Goal: Information Seeking & Learning: Learn about a topic

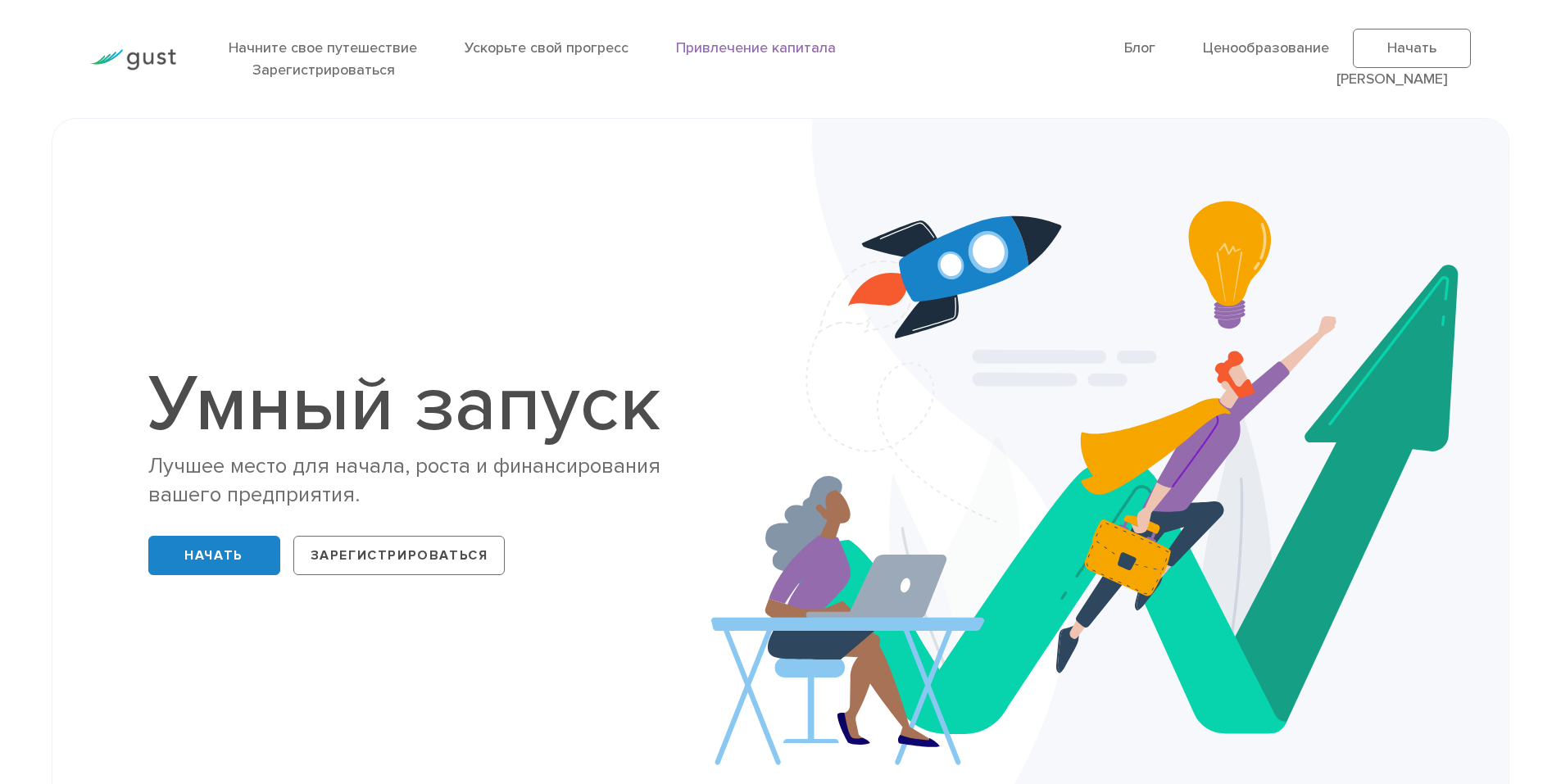
click at [744, 51] on link "Привлечение капитала" at bounding box center [756, 48] width 160 height 18
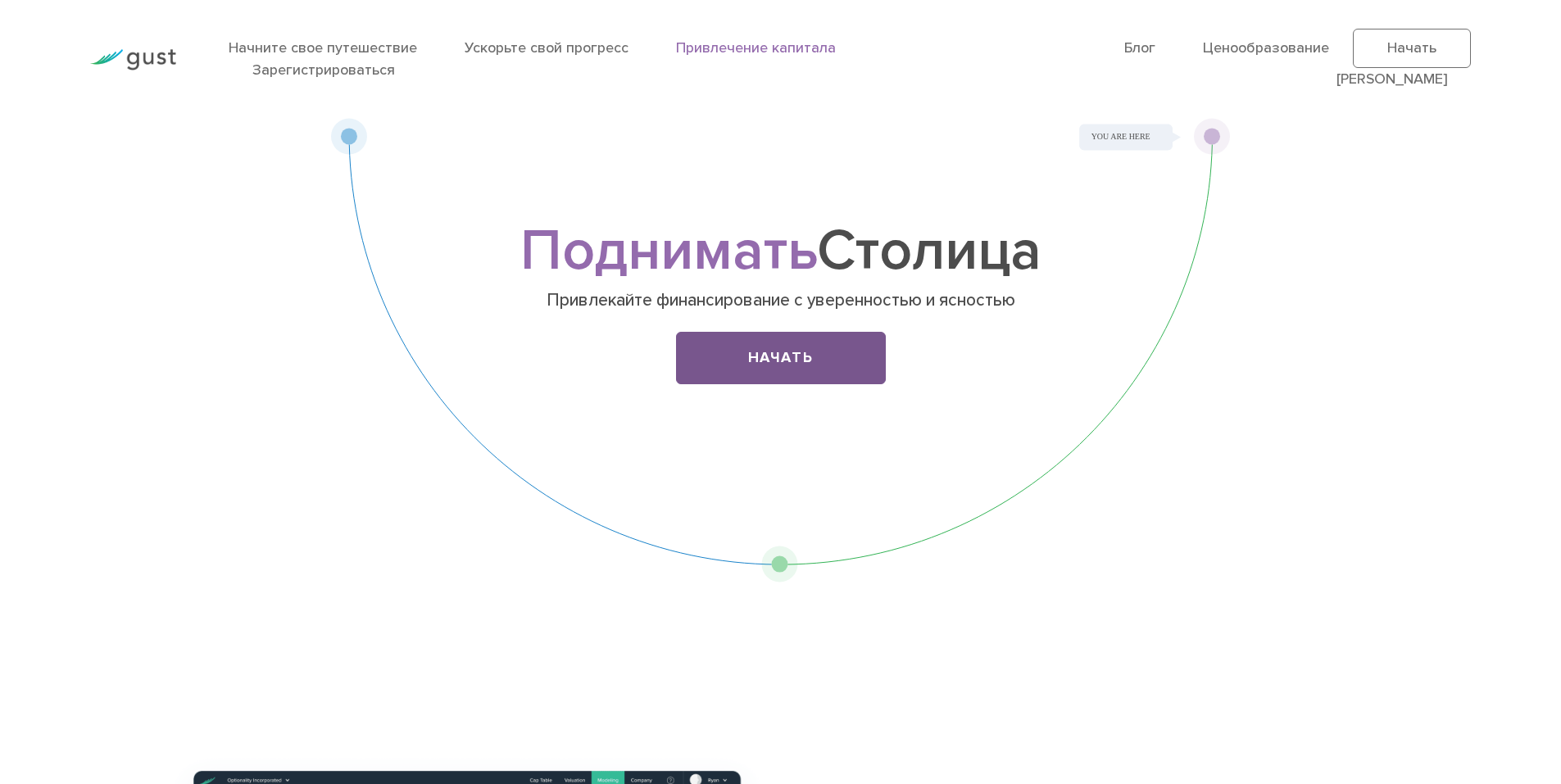
click at [821, 361] on link "Начать" at bounding box center [781, 357] width 210 height 53
click at [354, 52] on link "Начните свое путешествие" at bounding box center [323, 48] width 189 height 18
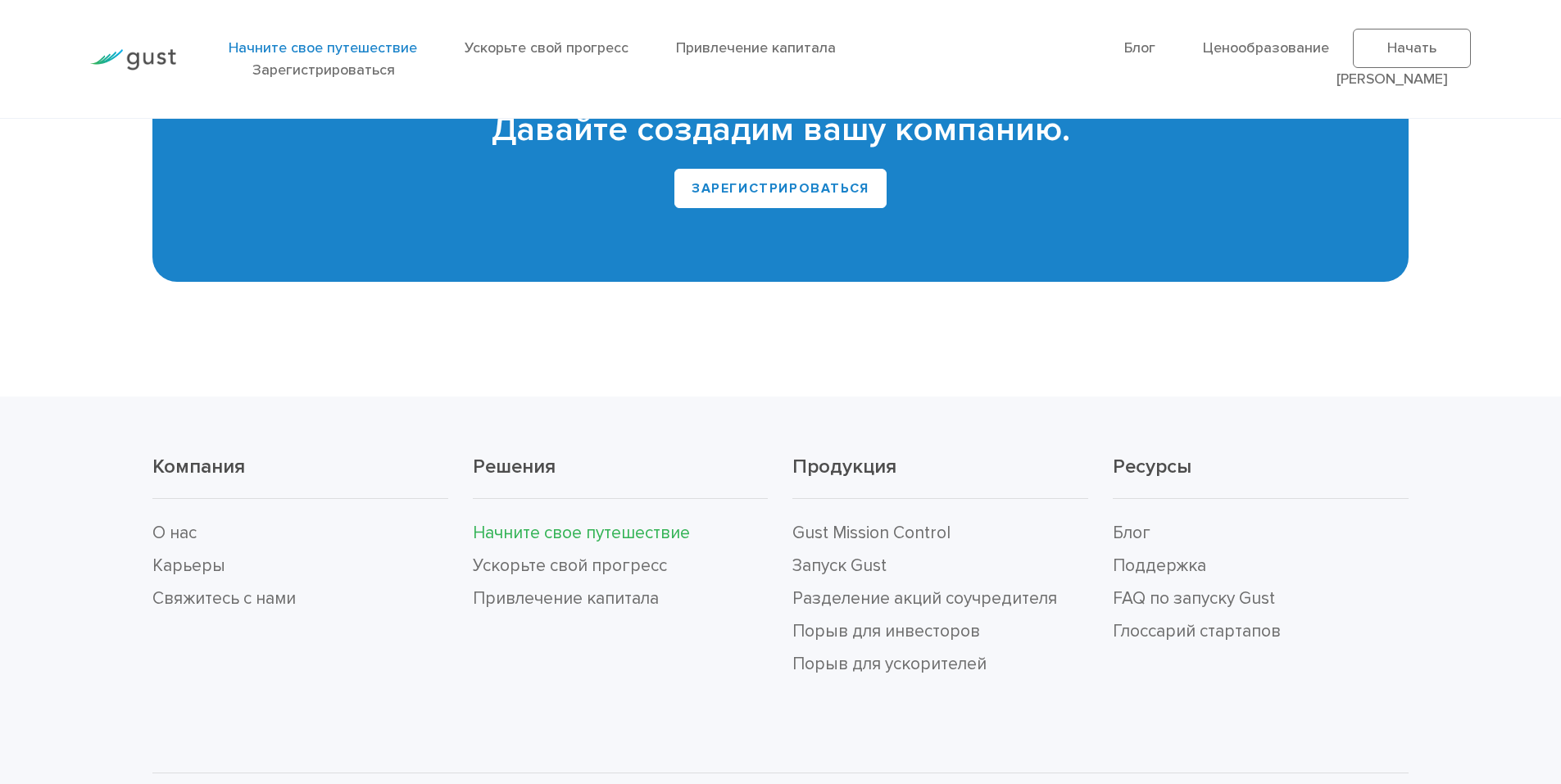
scroll to position [3811, 0]
